Goal: Find specific page/section: Find specific page/section

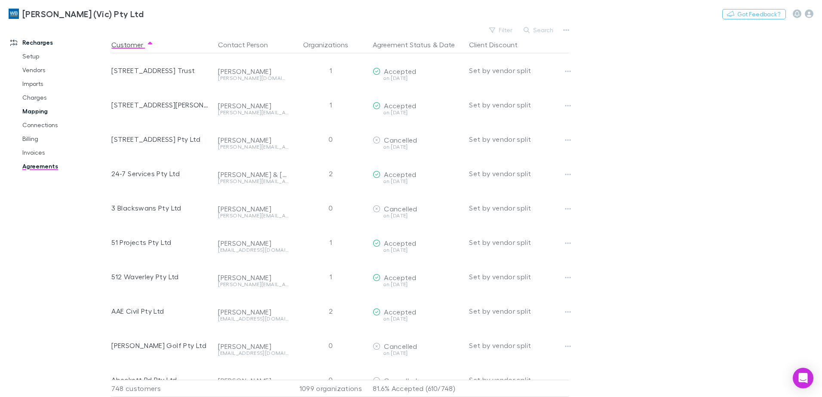
click at [40, 110] on link "Mapping" at bounding box center [65, 111] width 102 height 14
